Goal: Task Accomplishment & Management: Manage account settings

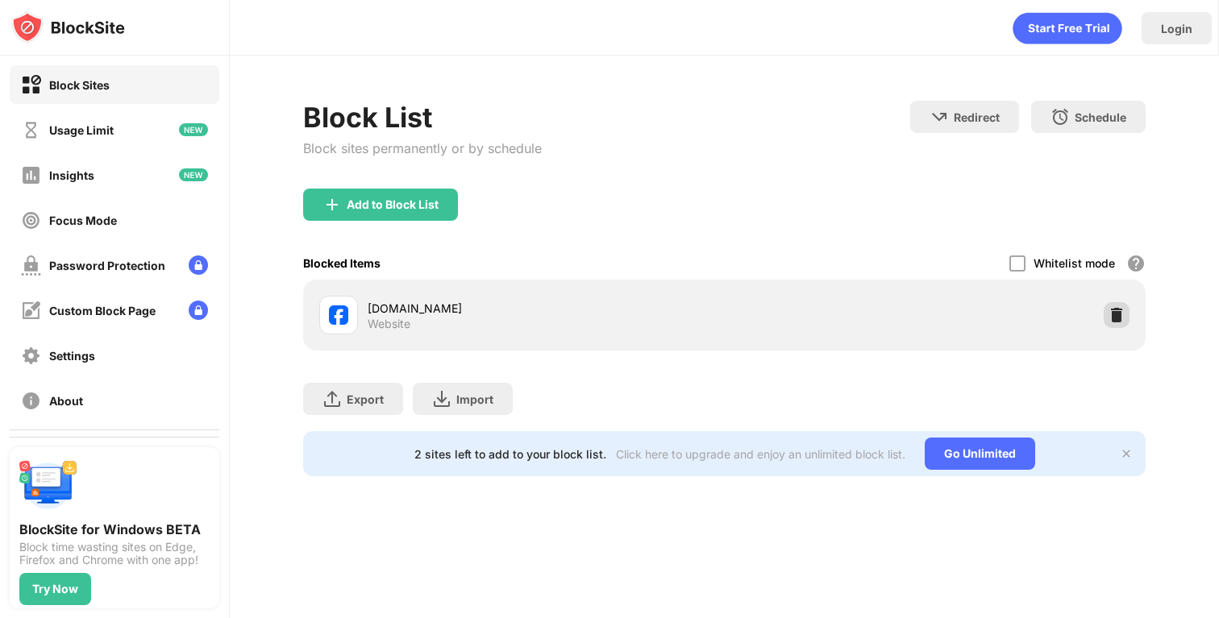
click at [1118, 314] on img at bounding box center [1117, 315] width 16 height 16
